Goal: Navigation & Orientation: Find specific page/section

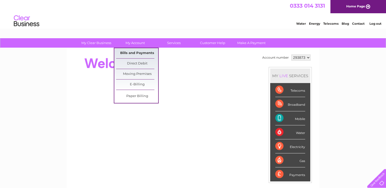
click at [136, 54] on link "Bills and Payments" at bounding box center [137, 53] width 42 height 10
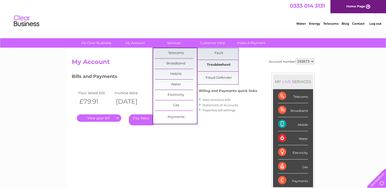
click at [221, 67] on link "Troubleshoot" at bounding box center [219, 65] width 42 height 10
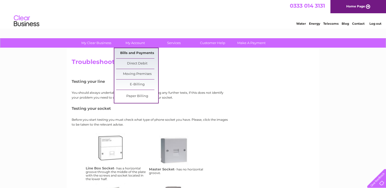
click at [146, 53] on link "Bills and Payments" at bounding box center [137, 53] width 42 height 10
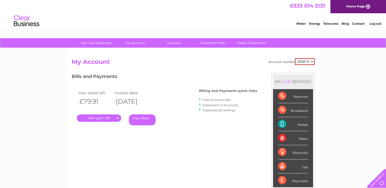
click at [312, 62] on select "293873" at bounding box center [305, 61] width 20 height 7
click at [323, 63] on div "My Clear Business Login Details My Details My Preferences Link Account My Accou…" at bounding box center [193, 171] width 386 height 266
click at [217, 43] on link "Customer Help" at bounding box center [213, 42] width 42 height 9
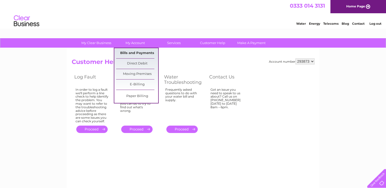
click at [133, 51] on link "Bills and Payments" at bounding box center [137, 53] width 42 height 10
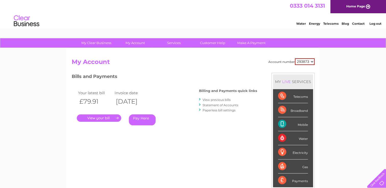
click at [328, 25] on link "Telecoms" at bounding box center [331, 24] width 15 height 4
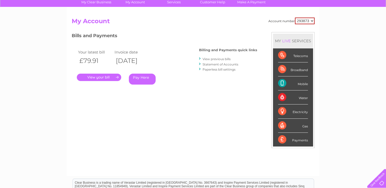
scroll to position [24, 0]
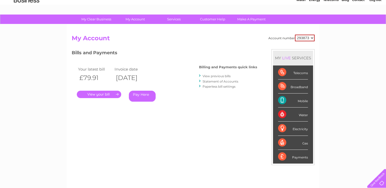
click at [300, 72] on div "Telecoms" at bounding box center [293, 73] width 30 height 14
click at [284, 74] on div "Telecoms" at bounding box center [293, 73] width 30 height 14
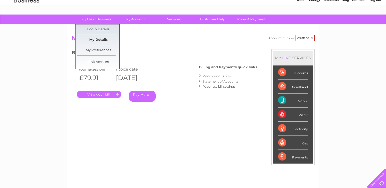
click at [100, 39] on link "My Details" at bounding box center [98, 40] width 42 height 10
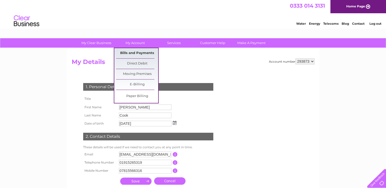
click at [132, 52] on link "Bills and Payments" at bounding box center [137, 53] width 42 height 10
click at [136, 53] on link "Bills and Payments" at bounding box center [137, 53] width 42 height 10
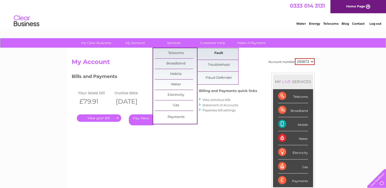
click at [219, 54] on link "Fault" at bounding box center [219, 53] width 42 height 10
